Goal: Information Seeking & Learning: Learn about a topic

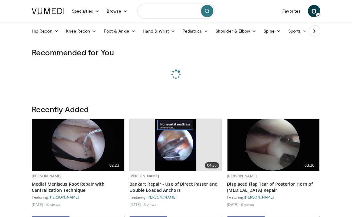
click at [152, 12] on input "Search topics, interventions" at bounding box center [175, 11] width 77 height 15
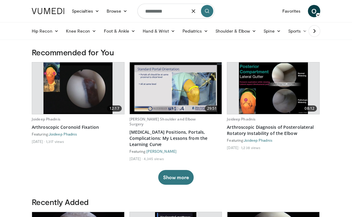
type input "*********"
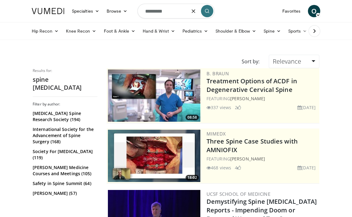
click at [151, 11] on input "*********" at bounding box center [175, 11] width 77 height 15
type input "**********"
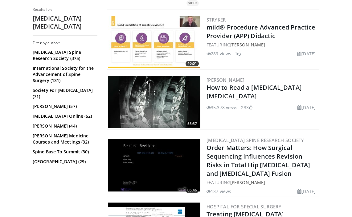
scroll to position [486, 0]
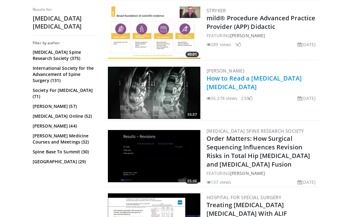
click at [228, 83] on link "How to Read a [MEDICAL_DATA] [MEDICAL_DATA]" at bounding box center [253, 82] width 95 height 17
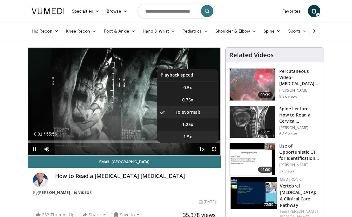
click at [188, 135] on span "1.5x" at bounding box center [187, 137] width 9 height 6
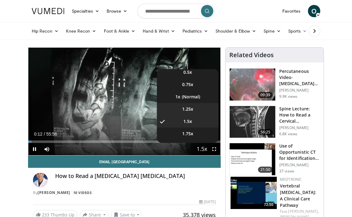
scroll to position [25, 0]
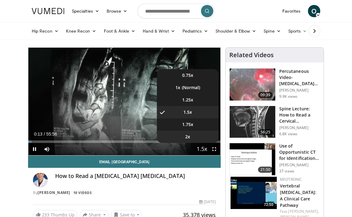
click at [189, 132] on li "2x" at bounding box center [188, 137] width 62 height 12
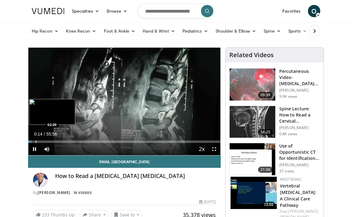
click at [36, 141] on div "Progress Bar" at bounding box center [36, 142] width 1 height 2
click at [42, 141] on div "Progress Bar" at bounding box center [42, 142] width 1 height 2
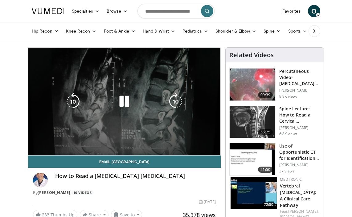
click at [50, 141] on div "10 seconds Tap to unmute" at bounding box center [124, 102] width 192 height 108
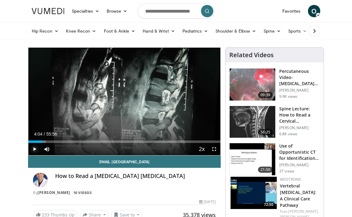
click at [32, 151] on span "Video Player" at bounding box center [34, 149] width 12 height 12
click at [51, 142] on div "Progress Bar" at bounding box center [51, 142] width 1 height 2
click at [56, 142] on div "Progress Bar" at bounding box center [56, 142] width 1 height 2
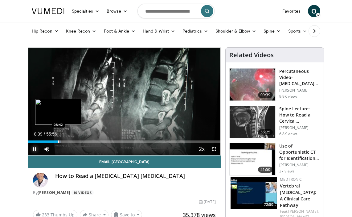
click at [58, 142] on div "Progress Bar" at bounding box center [58, 142] width 1 height 2
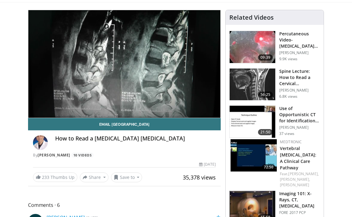
scroll to position [6, 0]
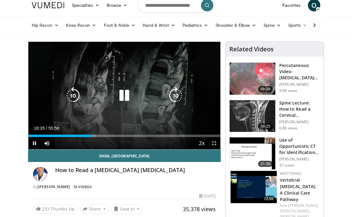
click at [124, 98] on icon "Video Player" at bounding box center [123, 95] width 17 height 17
click at [123, 103] on icon "Video Player" at bounding box center [123, 95] width 17 height 17
click at [123, 97] on icon "Video Player" at bounding box center [123, 95] width 17 height 17
click at [122, 95] on icon "Video Player" at bounding box center [123, 95] width 17 height 17
click at [127, 93] on icon "Video Player" at bounding box center [123, 95] width 17 height 17
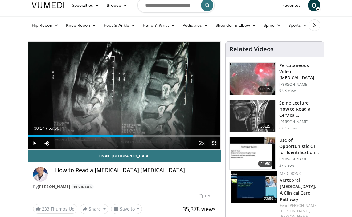
click at [213, 144] on span "Video Player" at bounding box center [214, 143] width 12 height 12
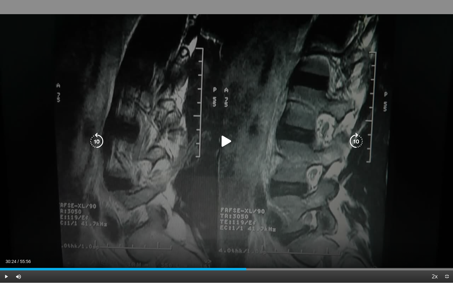
click at [225, 142] on icon "Video Player" at bounding box center [226, 141] width 17 height 17
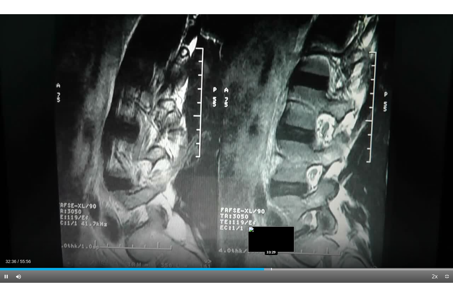
click at [272, 217] on div "Progress Bar" at bounding box center [271, 269] width 1 height 2
click at [281, 217] on div "Progress Bar" at bounding box center [281, 269] width 1 height 2
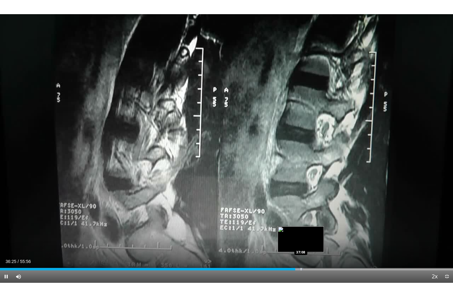
click at [301, 217] on div "Progress Bar" at bounding box center [301, 269] width 1 height 2
click at [307, 217] on div "Progress Bar" at bounding box center [307, 269] width 1 height 2
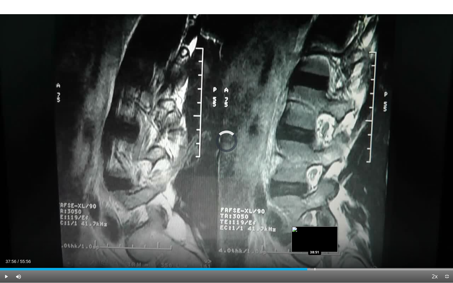
click at [314, 217] on div "Progress Bar" at bounding box center [314, 269] width 1 height 2
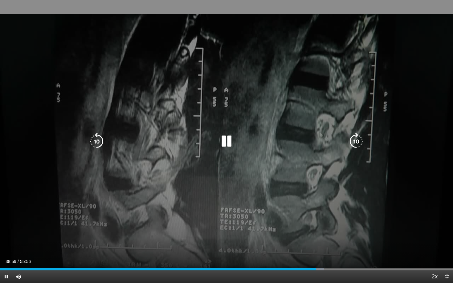
click at [94, 142] on icon "Video Player" at bounding box center [96, 141] width 17 height 17
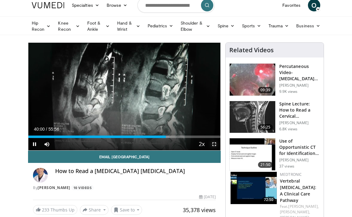
click at [214, 146] on span "Video Player" at bounding box center [214, 144] width 12 height 12
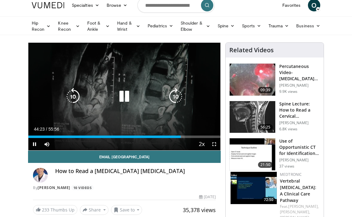
click at [124, 99] on icon "Video Player" at bounding box center [123, 96] width 17 height 17
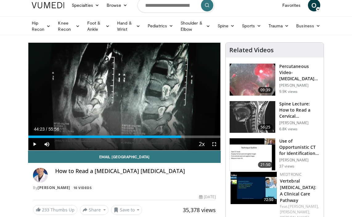
click at [250, 119] on img at bounding box center [252, 117] width 46 height 32
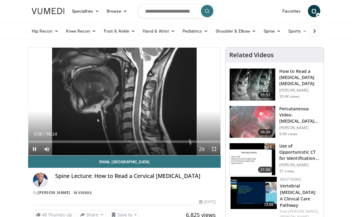
click at [213, 149] on span "Video Player" at bounding box center [214, 149] width 12 height 12
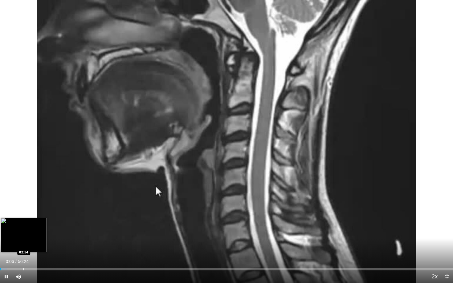
click at [23, 217] on div "Progress Bar" at bounding box center [23, 269] width 1 height 2
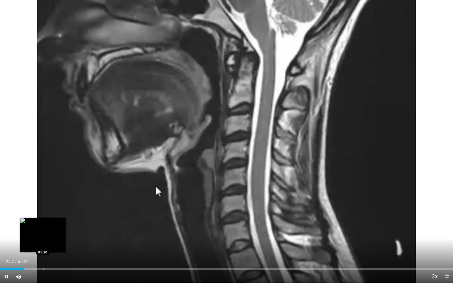
click at [43, 217] on div "Loaded : 7.07% 02:58 05:20" at bounding box center [226, 267] width 453 height 6
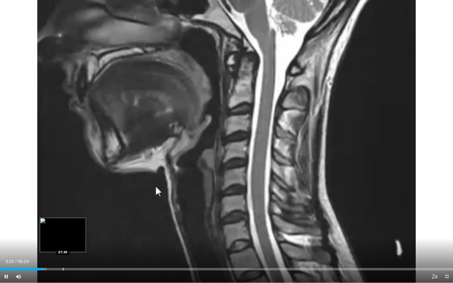
click at [63, 217] on div "Progress Bar" at bounding box center [63, 269] width 1 height 2
click at [80, 217] on div "Progress Bar" at bounding box center [80, 269] width 1 height 2
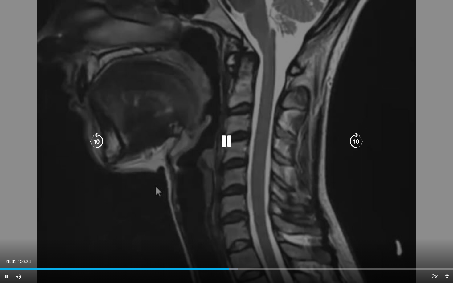
click at [227, 142] on icon "Video Player" at bounding box center [226, 141] width 17 height 17
click at [226, 136] on icon "Video Player" at bounding box center [226, 141] width 17 height 17
click at [227, 142] on icon "Video Player" at bounding box center [226, 141] width 17 height 17
click at [225, 137] on icon "Video Player" at bounding box center [226, 141] width 17 height 17
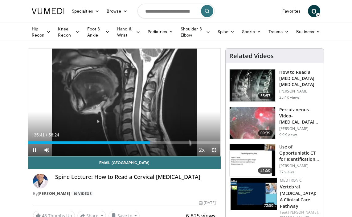
click at [217, 152] on span "Video Player" at bounding box center [214, 150] width 12 height 12
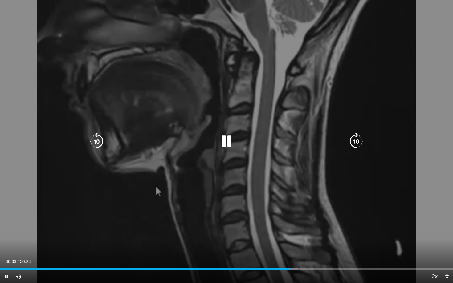
click at [224, 135] on icon "Video Player" at bounding box center [226, 141] width 17 height 17
click at [230, 141] on icon "Video Player" at bounding box center [226, 141] width 17 height 17
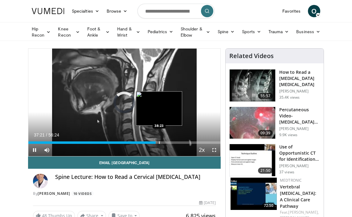
click at [159, 143] on div "Progress Bar" at bounding box center [159, 143] width 1 height 2
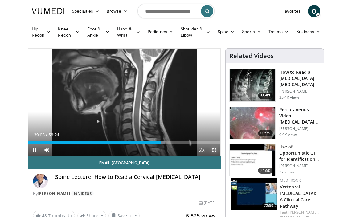
click at [213, 150] on span "Video Player" at bounding box center [214, 150] width 12 height 12
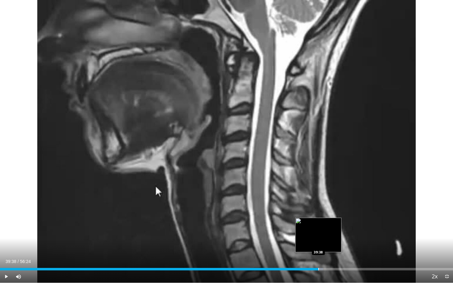
click at [318, 217] on div "Progress Bar" at bounding box center [318, 269] width 1 height 2
click at [323, 217] on div "Progress Bar" at bounding box center [323, 269] width 1 height 2
click at [328, 217] on div "Progress Bar" at bounding box center [328, 269] width 1 height 2
click at [334, 217] on div "Progress Bar" at bounding box center [334, 269] width 1 height 2
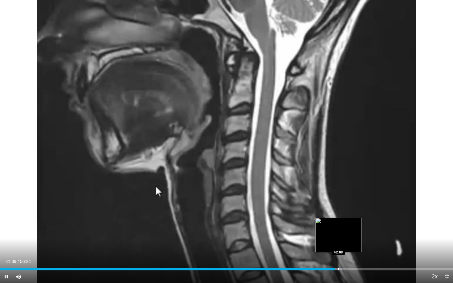
click at [338, 217] on div "Progress Bar" at bounding box center [338, 269] width 1 height 2
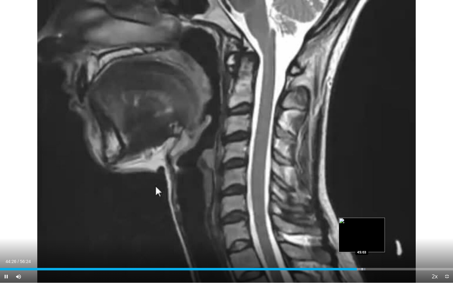
click at [351, 217] on div "Progress Bar" at bounding box center [361, 269] width 1 height 2
click at [351, 217] on div "Progress Bar" at bounding box center [364, 269] width 1 height 2
click at [351, 217] on div "Progress Bar" at bounding box center [371, 269] width 1 height 2
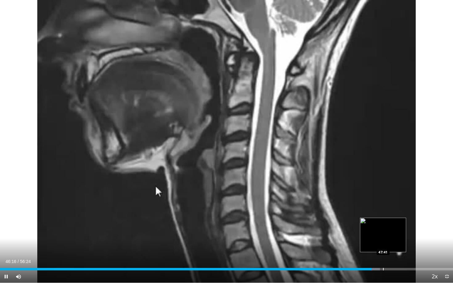
click at [351, 217] on div "Progress Bar" at bounding box center [383, 269] width 1 height 2
click at [351, 217] on div "Progress Bar" at bounding box center [387, 269] width 1 height 2
click at [351, 217] on div "Progress Bar" at bounding box center [391, 269] width 1 height 2
click at [351, 217] on div "Progress Bar" at bounding box center [398, 269] width 1 height 2
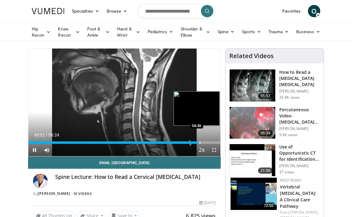
click at [200, 142] on div "Progress Bar" at bounding box center [200, 143] width 1 height 2
click at [203, 143] on div "Progress Bar" at bounding box center [203, 143] width 1 height 2
click at [206, 143] on div "Progress Bar" at bounding box center [206, 143] width 1 height 2
click at [210, 143] on div "Progress Bar" at bounding box center [210, 143] width 1 height 2
click at [214, 143] on div "Progress Bar" at bounding box center [214, 143] width 1 height 2
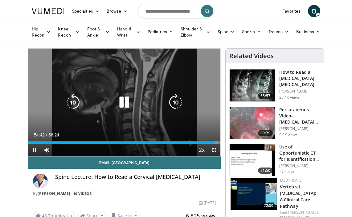
click at [121, 92] on div "10 seconds Tap to unmute" at bounding box center [124, 103] width 192 height 108
